Goal: Information Seeking & Learning: Find specific page/section

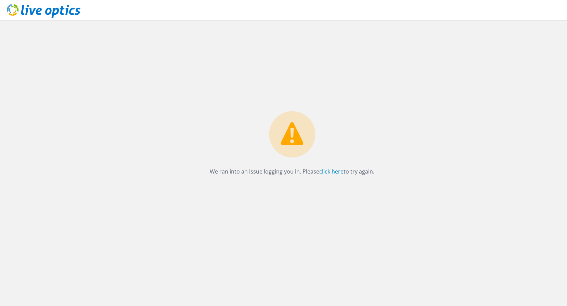
click at [335, 174] on link "click here" at bounding box center [331, 172] width 24 height 8
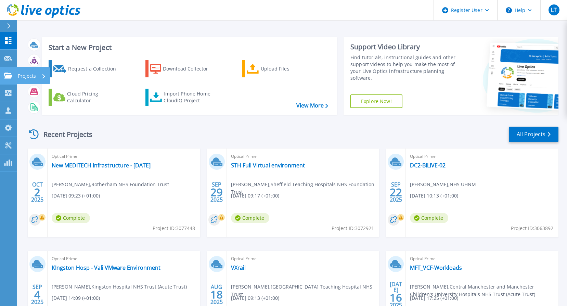
click at [10, 74] on icon at bounding box center [8, 76] width 8 height 6
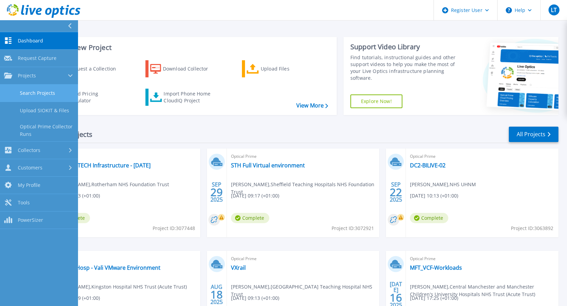
click at [33, 94] on link "Search Projects" at bounding box center [39, 92] width 78 height 17
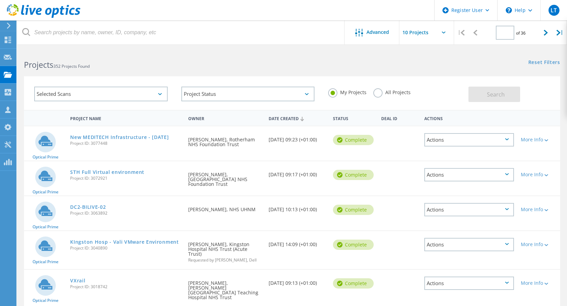
type input "1"
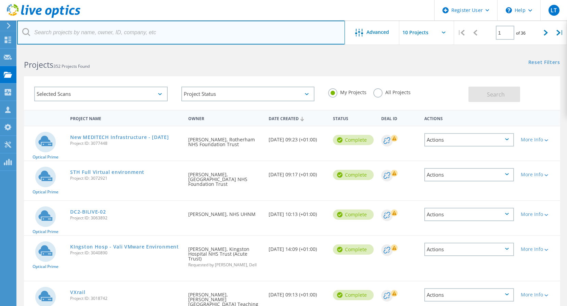
click at [97, 37] on input "text" at bounding box center [181, 33] width 328 height 24
type input "p"
type input "houghton"
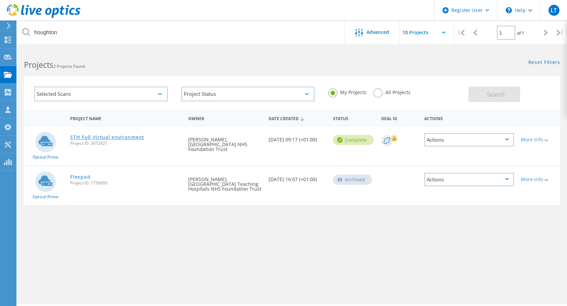
click at [119, 139] on link "STH Full Virtual environment" at bounding box center [107, 137] width 74 height 5
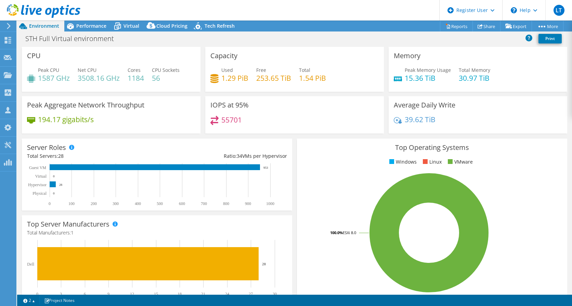
drag, startPoint x: 129, startPoint y: 25, endPoint x: 157, endPoint y: 42, distance: 33.4
click at [129, 25] on span "Virtual" at bounding box center [131, 26] width 16 height 6
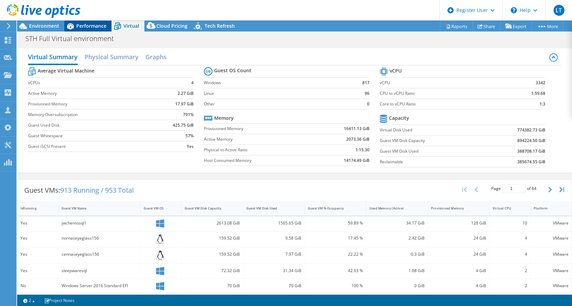
click at [75, 25] on icon at bounding box center [70, 26] width 12 height 12
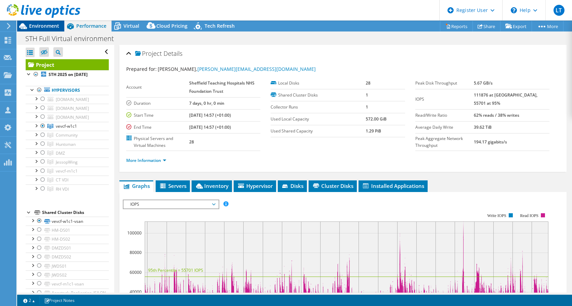
click at [37, 24] on span "Environment" at bounding box center [44, 26] width 30 height 6
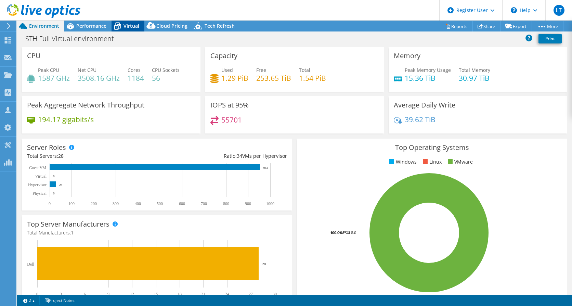
click at [125, 24] on span "Virtual" at bounding box center [131, 26] width 16 height 6
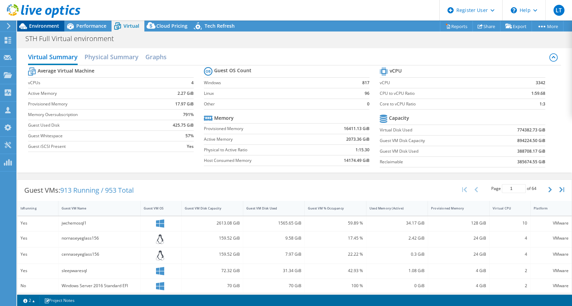
click at [56, 26] on span "Environment" at bounding box center [44, 26] width 30 height 6
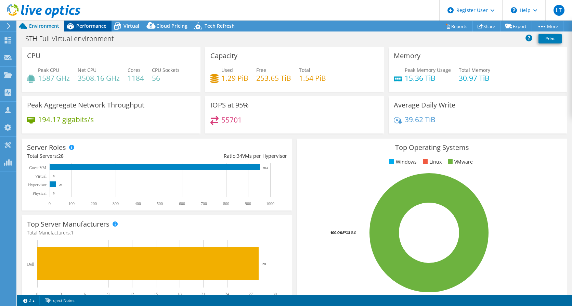
click at [101, 28] on span "Performance" at bounding box center [91, 26] width 30 height 6
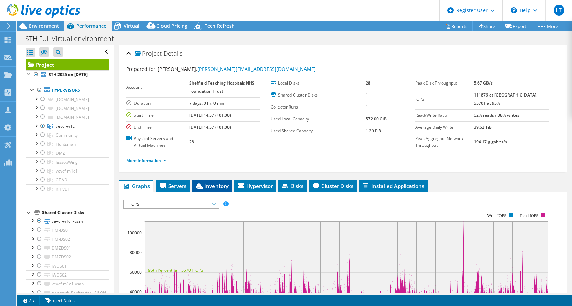
click at [222, 182] on li "Inventory" at bounding box center [212, 186] width 40 height 12
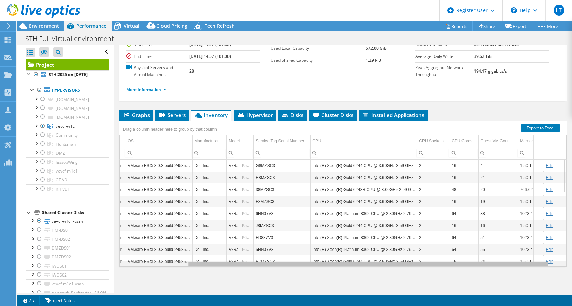
scroll to position [0, 89]
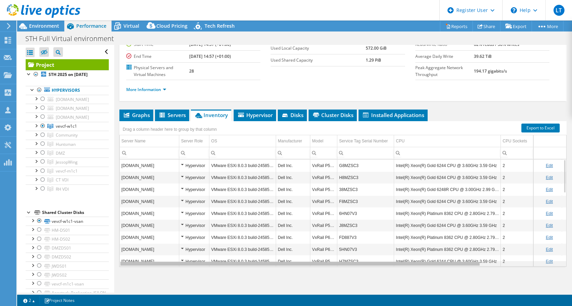
drag, startPoint x: 360, startPoint y: 265, endPoint x: 338, endPoint y: 253, distance: 24.7
click at [343, 253] on body "LT Dell User Luke Twigger Luke.Twigger@dell.com Dell My Profile Log Out \n Help…" at bounding box center [286, 153] width 572 height 306
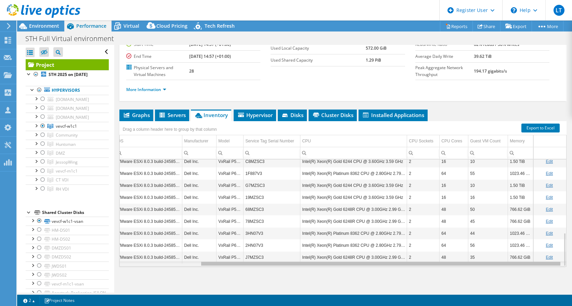
drag, startPoint x: 398, startPoint y: 263, endPoint x: 502, endPoint y: 261, distance: 103.3
click at [500, 263] on body "LT Dell User Luke Twigger Luke.Twigger@dell.com Dell My Profile Log Out \n Help…" at bounding box center [286, 153] width 572 height 306
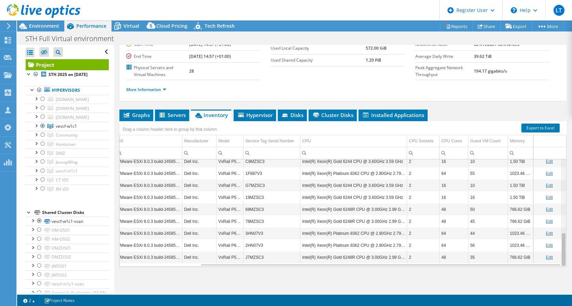
drag, startPoint x: 560, startPoint y: 231, endPoint x: 560, endPoint y: 278, distance: 46.9
click at [560, 278] on body "LT Dell User Luke Twigger Luke.Twigger@dell.com Dell My Profile Log Out \n Help…" at bounding box center [286, 153] width 572 height 306
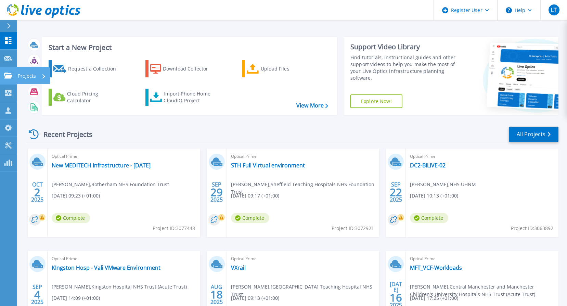
click at [8, 75] on icon at bounding box center [8, 76] width 8 height 6
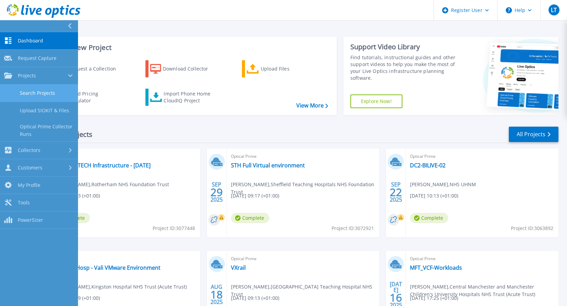
click at [19, 90] on link "Search Projects" at bounding box center [39, 92] width 78 height 17
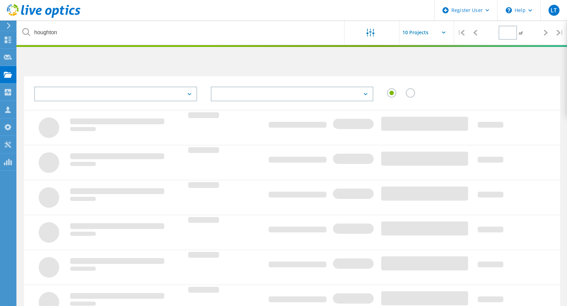
type input "1"
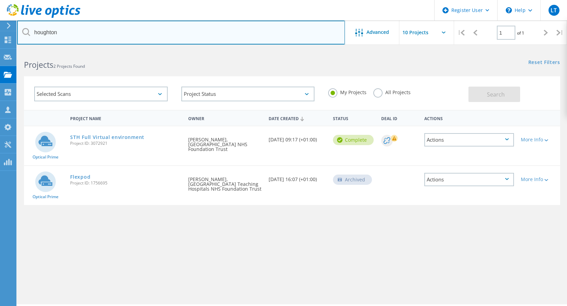
drag, startPoint x: 66, startPoint y: 32, endPoint x: -47, endPoint y: 29, distance: 113.6
click at [0, 29] on html "Register User \n Help Explore Helpful Articles Contact Support LT Dell User [PE…" at bounding box center [283, 162] width 567 height 325
click at [92, 32] on input "brado" at bounding box center [181, 33] width 328 height 24
drag, startPoint x: 47, startPoint y: 30, endPoint x: 35, endPoint y: 40, distance: 15.5
click at [47, 31] on input "brado" at bounding box center [181, 33] width 328 height 24
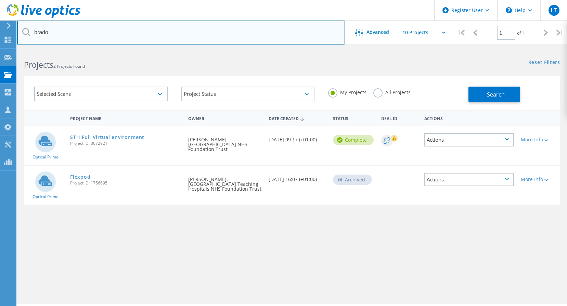
click at [35, 40] on input "brado" at bounding box center [181, 33] width 328 height 24
click at [47, 29] on input "brado" at bounding box center [181, 33] width 328 height 24
click at [68, 35] on input "brado" at bounding box center [181, 33] width 328 height 24
drag, startPoint x: 52, startPoint y: 34, endPoint x: 6, endPoint y: 27, distance: 46.3
click at [6, 50] on div "Register User \n Help Explore Helpful Articles Contact Support LT Dell User Luk…" at bounding box center [283, 187] width 567 height 275
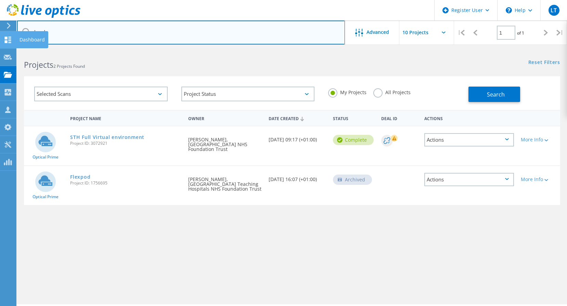
type input "brado"
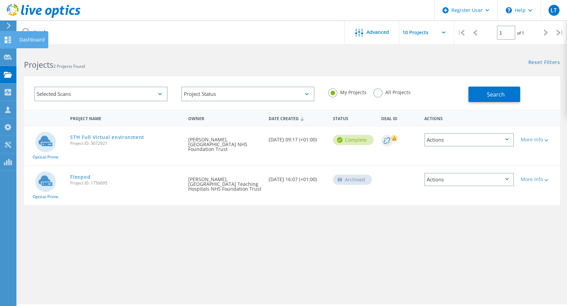
click at [46, 34] on div "Dashboard" at bounding box center [32, 39] width 32 height 17
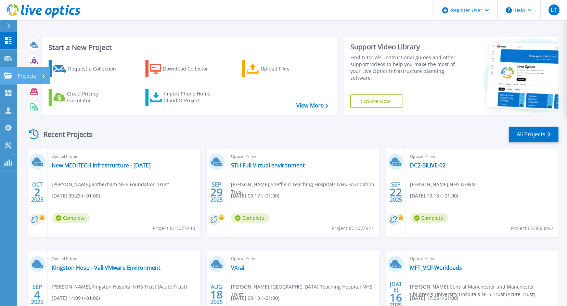
click at [6, 73] on icon at bounding box center [8, 76] width 8 height 6
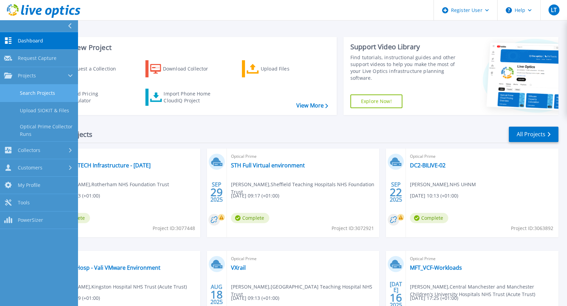
click at [32, 93] on link "Search Projects" at bounding box center [39, 92] width 78 height 17
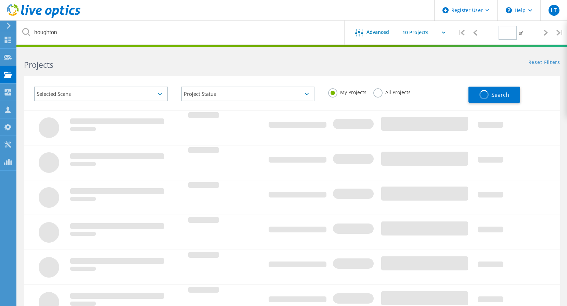
type input "1"
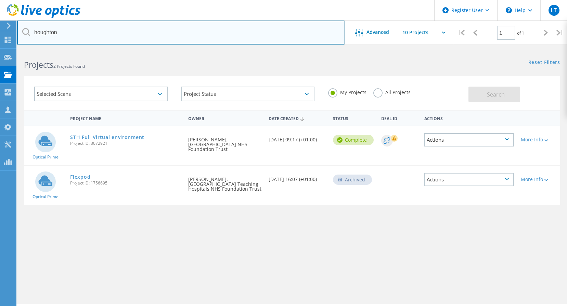
drag, startPoint x: 23, startPoint y: 32, endPoint x: -15, endPoint y: 31, distance: 38.3
click at [0, 31] on html "Register User \n Help Explore Helpful Articles Contact Support LT Dell User [PE…" at bounding box center [283, 162] width 567 height 325
type input "bradford"
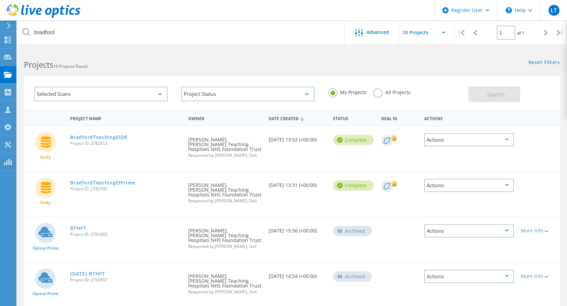
drag, startPoint x: 367, startPoint y: 92, endPoint x: 378, endPoint y: 94, distance: 10.8
click at [367, 92] on div "My Projects All Projects" at bounding box center [394, 92] width 147 height 25
click at [376, 93] on label "All Projects" at bounding box center [391, 91] width 37 height 6
click at [0, 0] on input "All Projects" at bounding box center [0, 0] width 0 height 0
click at [502, 94] on span "Search" at bounding box center [496, 95] width 18 height 8
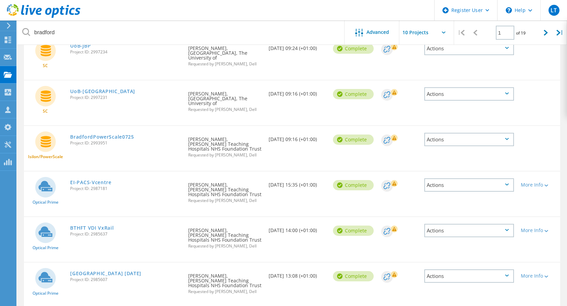
scroll to position [171, 0]
